Goal: Use online tool/utility: Utilize a website feature to perform a specific function

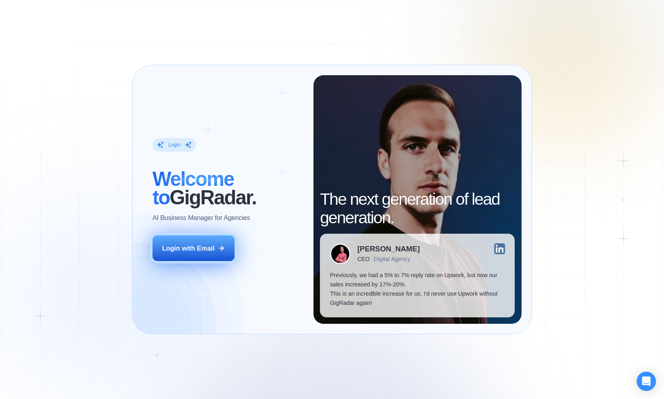
click at [204, 245] on div "Login with Email" at bounding box center [188, 248] width 53 height 9
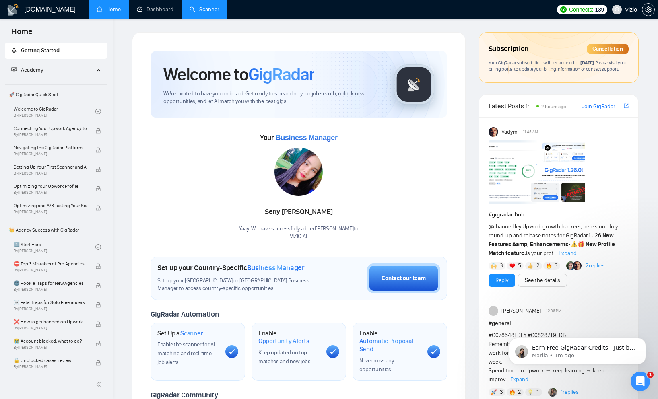
click at [202, 13] on link "Scanner" at bounding box center [205, 9] width 30 height 7
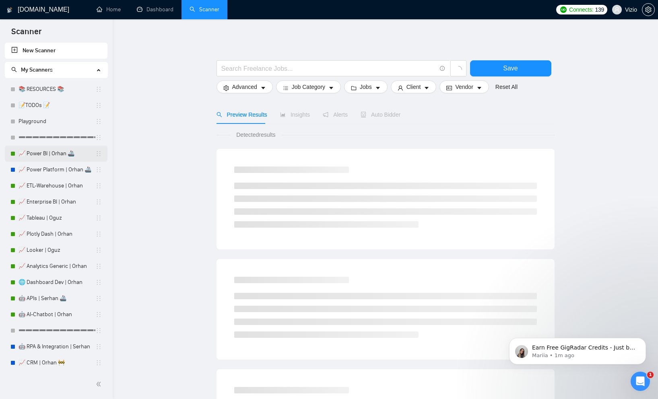
click at [56, 155] on link "📈 Power BI | Orhan 🚢" at bounding box center [57, 154] width 77 height 16
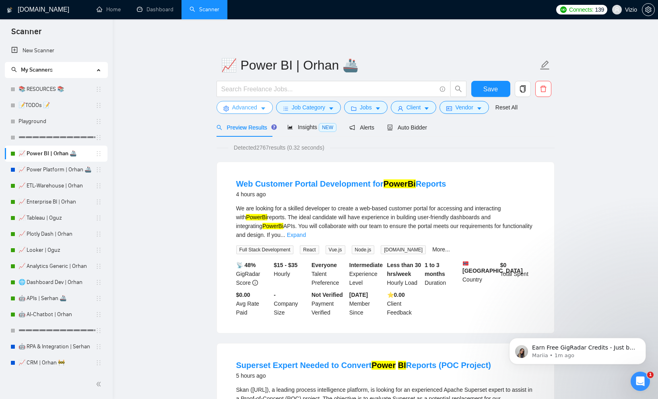
click at [262, 105] on button "Advanced" at bounding box center [244, 107] width 56 height 13
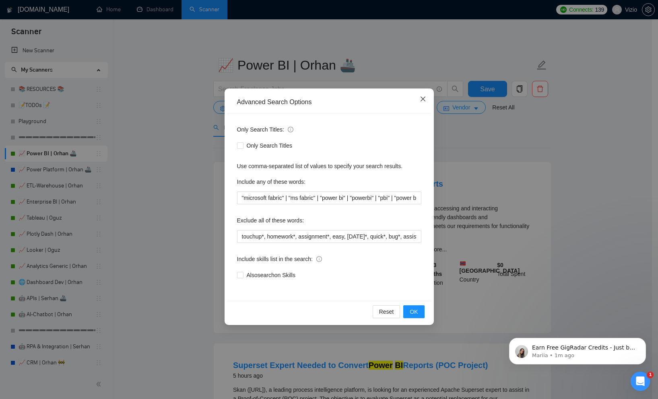
click at [426, 102] on span "Close" at bounding box center [423, 100] width 22 height 22
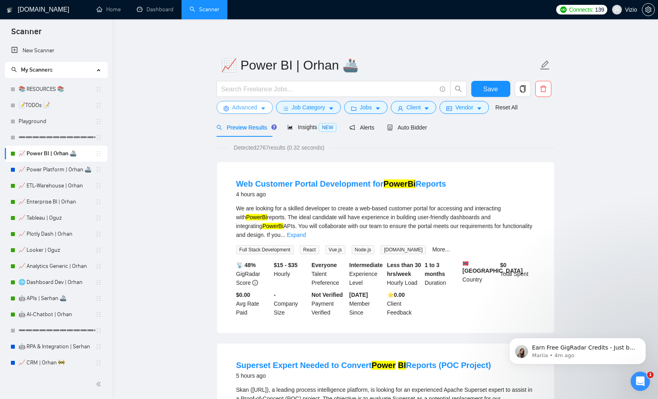
click at [253, 107] on span "Advanced" at bounding box center [244, 107] width 25 height 9
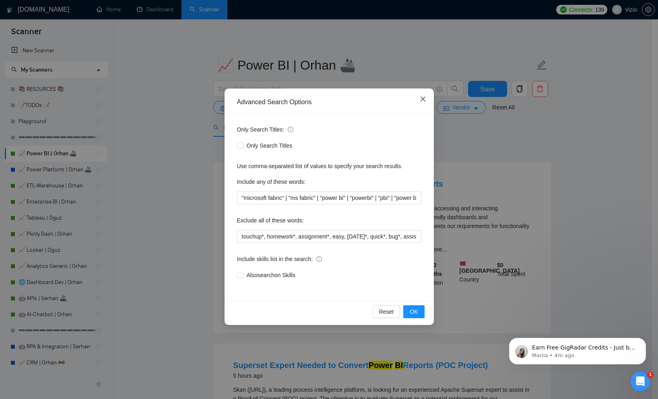
click at [418, 103] on span "Close" at bounding box center [423, 100] width 22 height 22
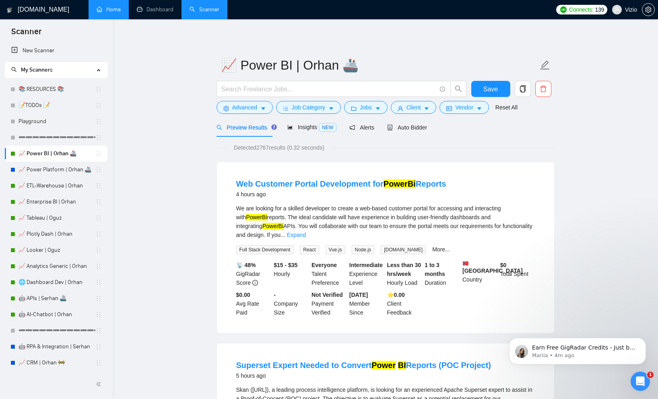
click at [115, 13] on link "Home" at bounding box center [109, 9] width 24 height 7
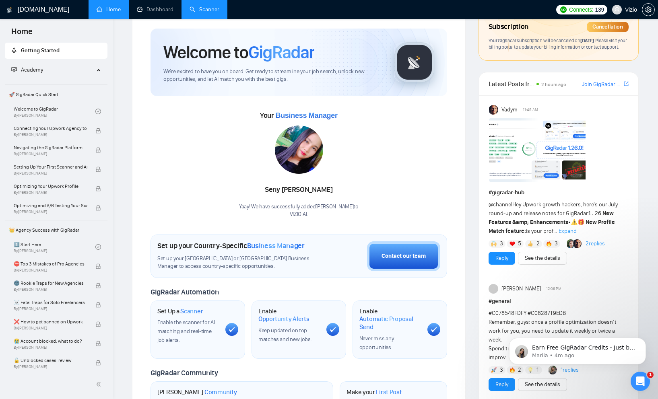
scroll to position [22, 0]
click at [540, 263] on link "See the details" at bounding box center [542, 258] width 35 height 9
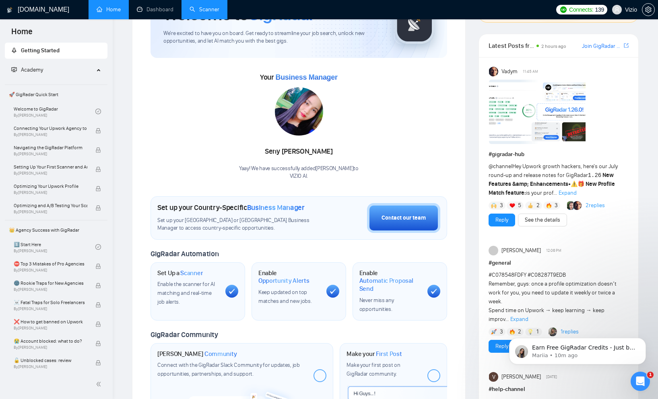
scroll to position [0, 0]
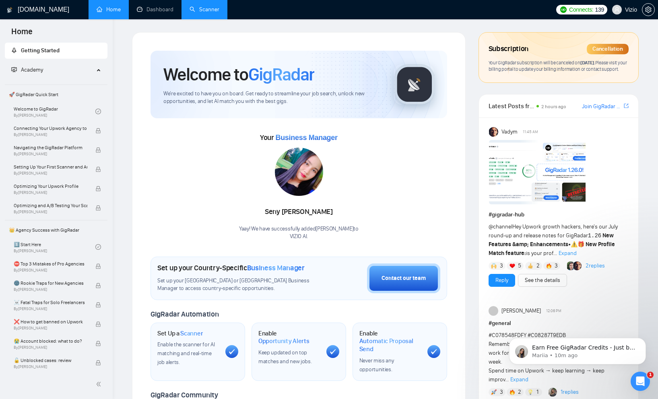
click at [212, 10] on link "Scanner" at bounding box center [205, 9] width 30 height 7
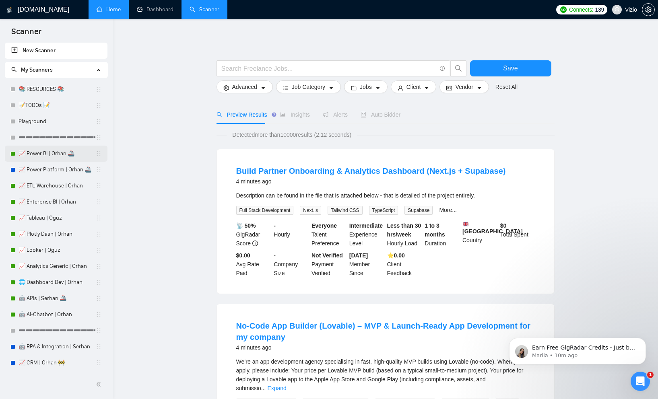
click at [52, 155] on link "📈 Power BI | Orhan 🚢" at bounding box center [57, 154] width 77 height 16
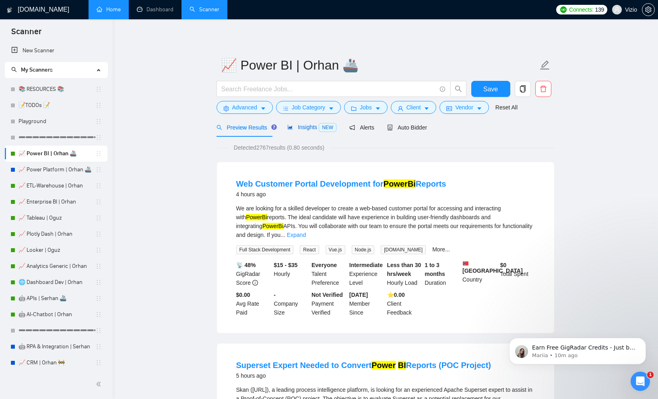
click at [309, 128] on span "Insights NEW" at bounding box center [311, 127] width 49 height 6
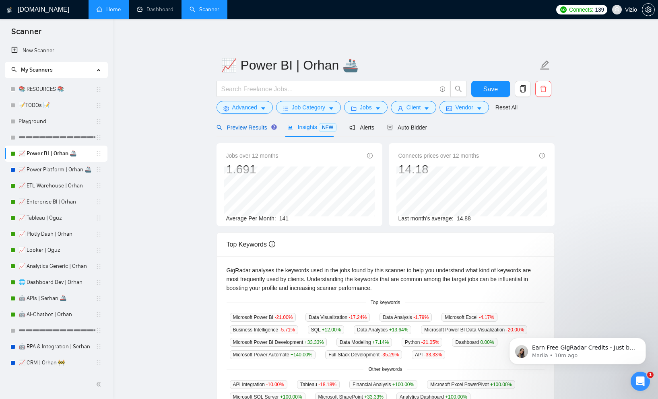
click at [247, 126] on span "Preview Results" at bounding box center [245, 127] width 58 height 6
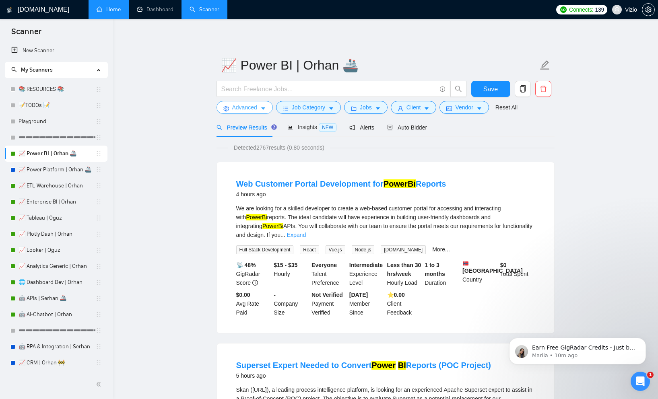
click at [258, 110] on button "Advanced" at bounding box center [244, 107] width 56 height 13
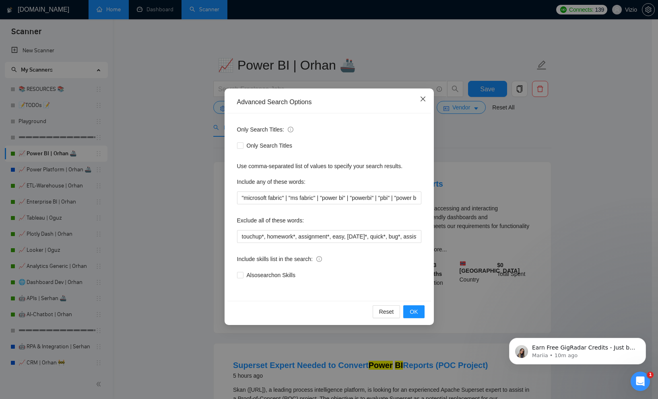
click at [420, 103] on span "Close" at bounding box center [423, 100] width 22 height 22
